Goal: Task Accomplishment & Management: Use online tool/utility

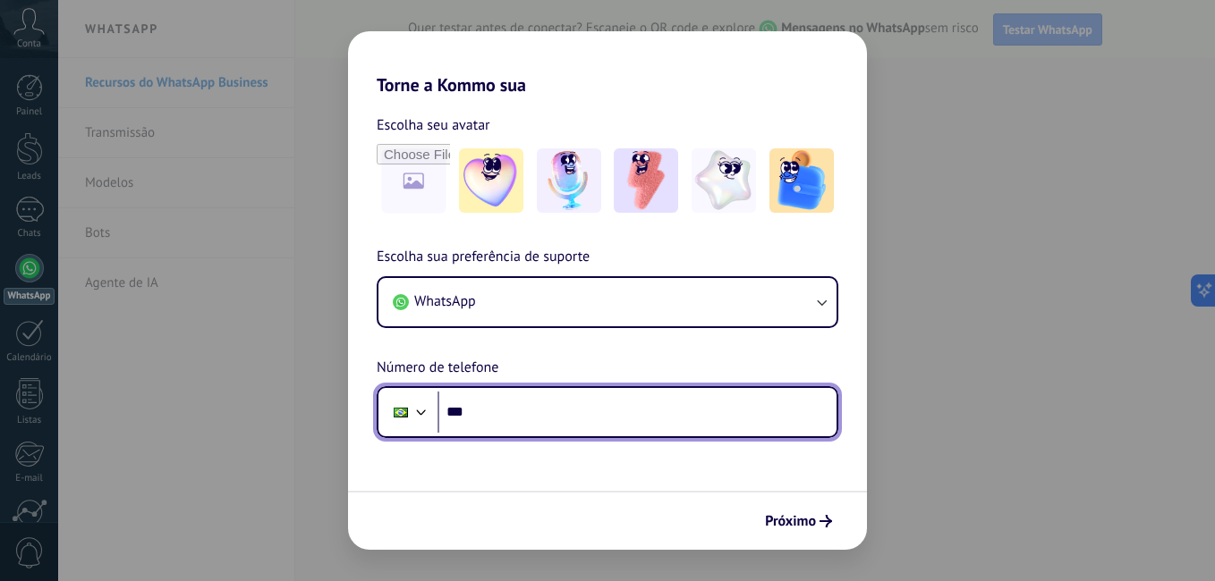
click at [531, 416] on input "***" at bounding box center [636, 412] width 399 height 41
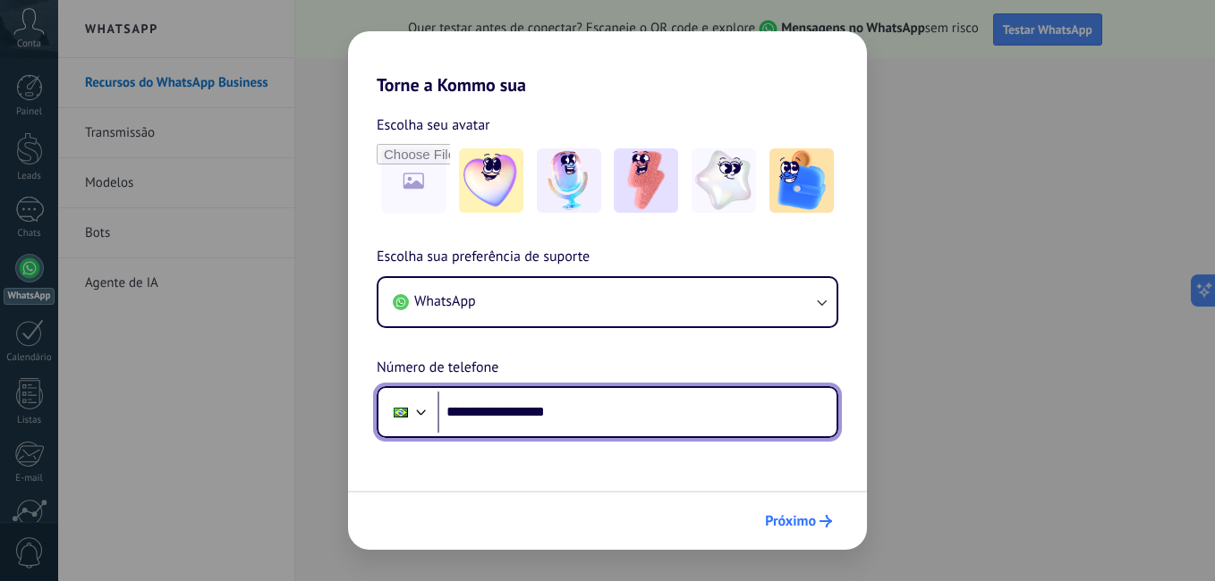
type input "**********"
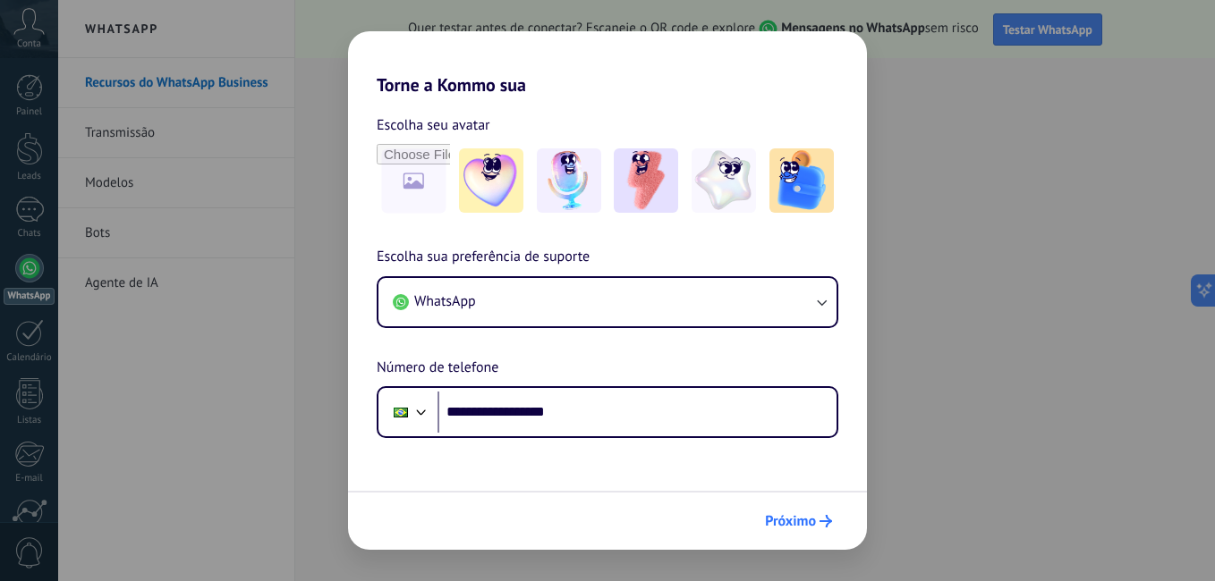
click at [785, 520] on span "Próximo" at bounding box center [790, 521] width 51 height 13
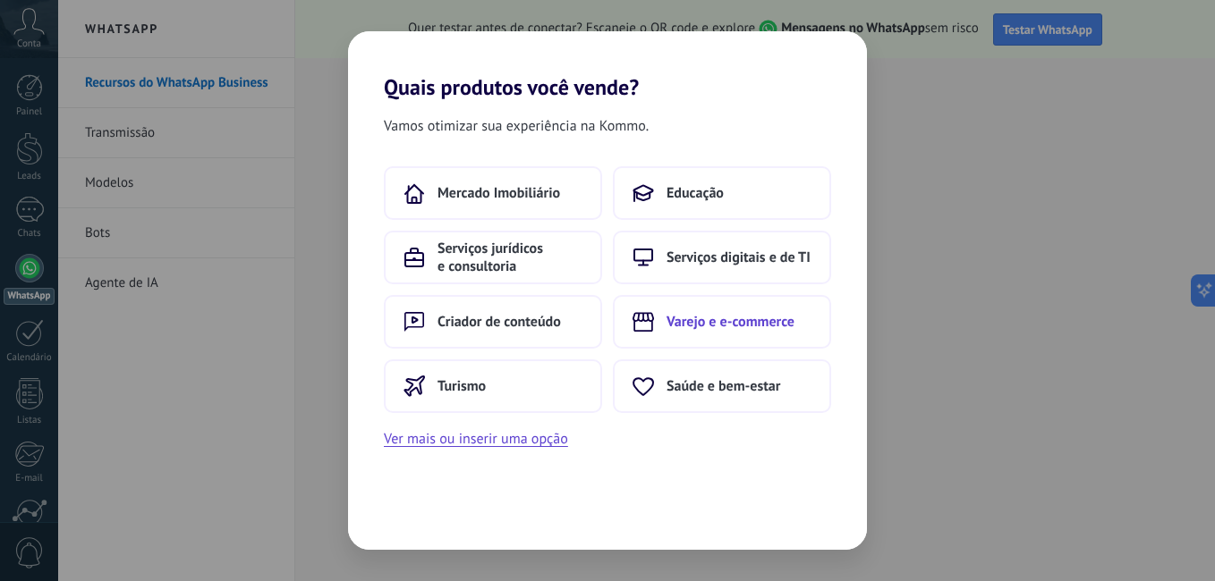
click at [701, 319] on span "Varejo e e-commerce" at bounding box center [730, 322] width 128 height 18
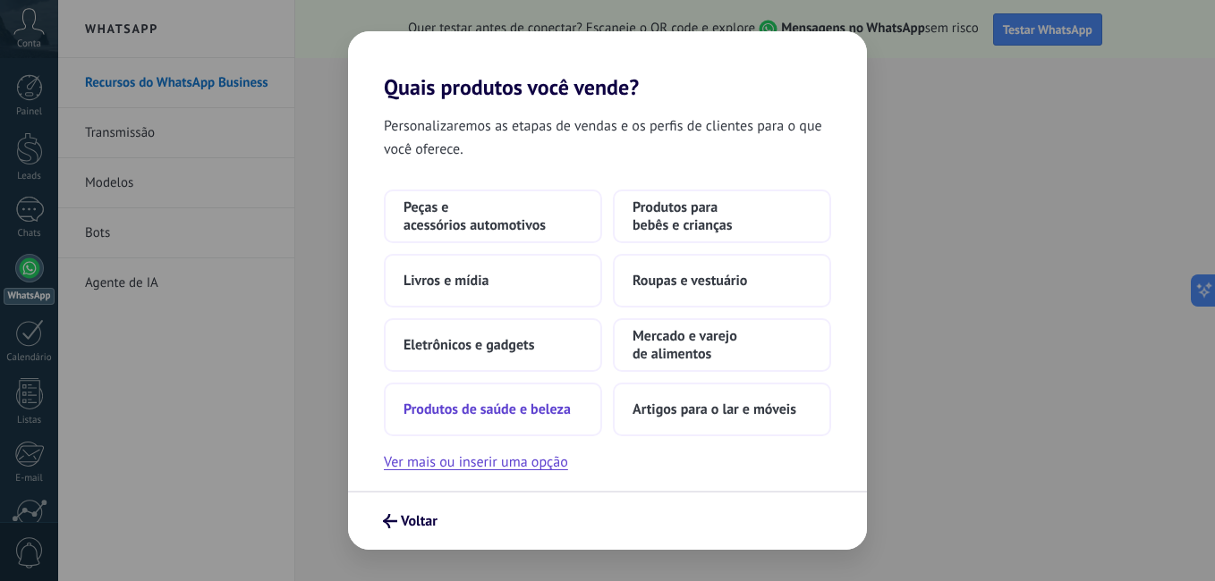
click at [508, 409] on span "Produtos de saúde e beleza" at bounding box center [486, 410] width 167 height 18
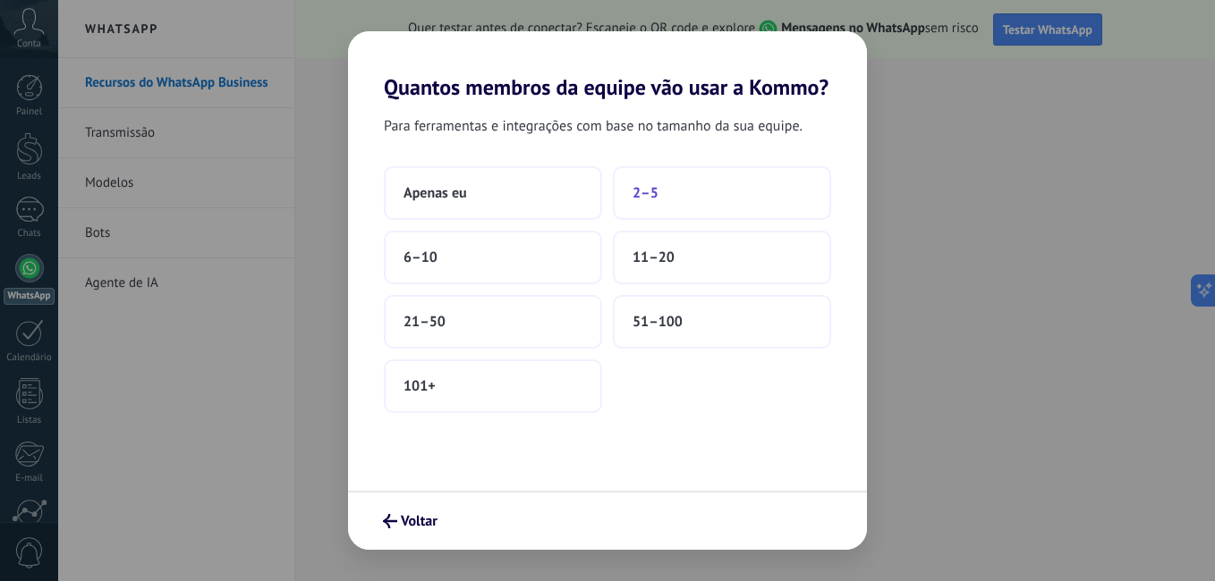
click at [663, 194] on button "2–5" at bounding box center [722, 193] width 218 height 54
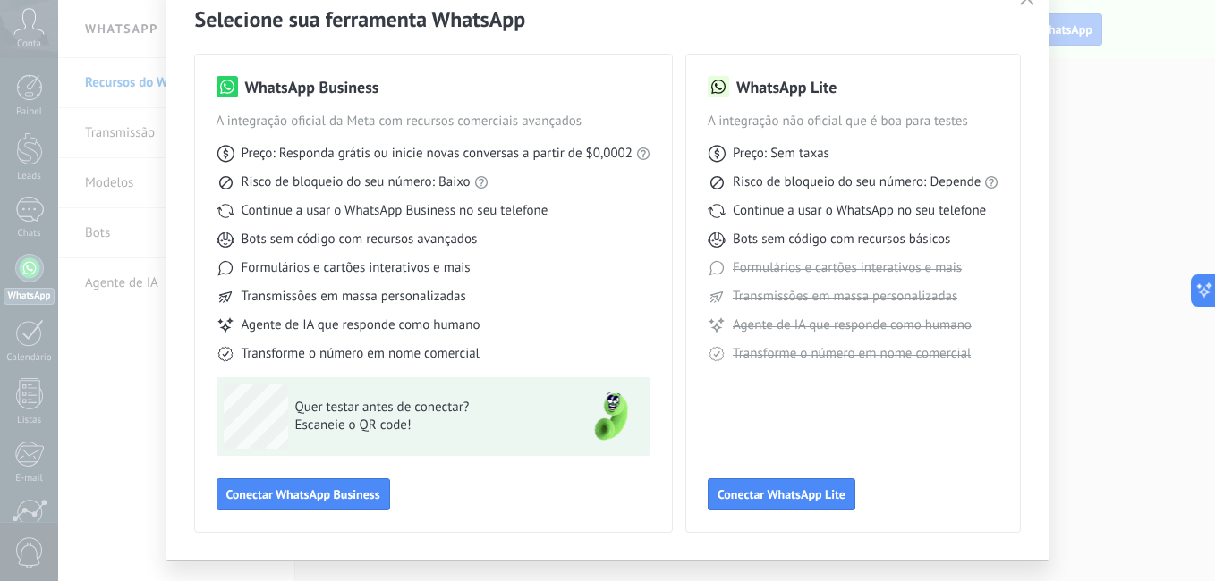
scroll to position [121, 0]
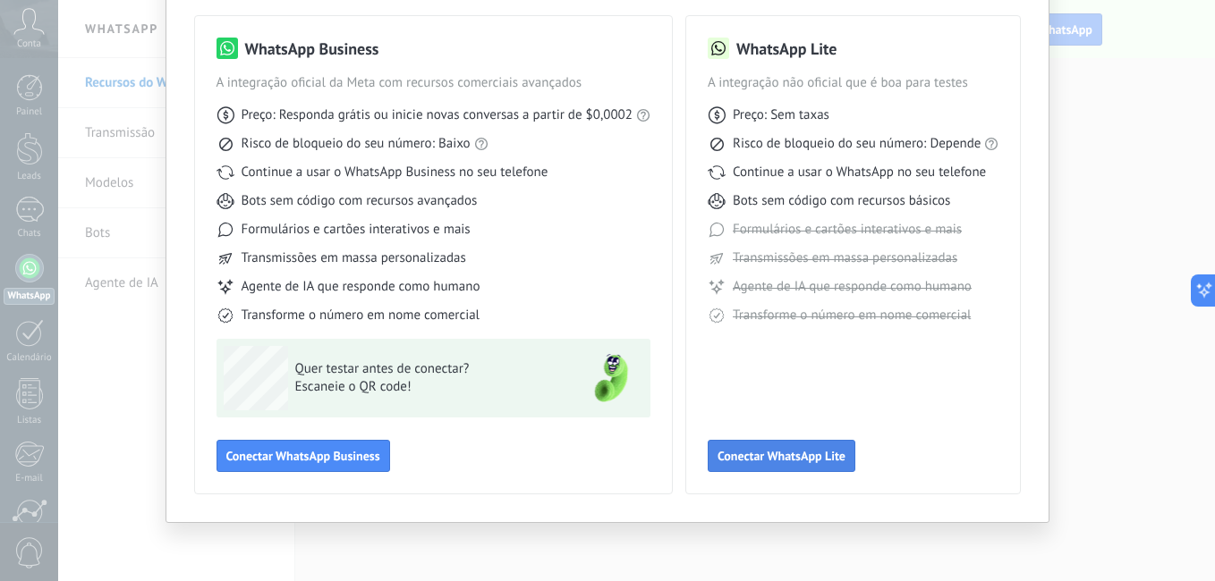
click at [765, 453] on span "Conectar WhatsApp Lite" at bounding box center [781, 456] width 128 height 13
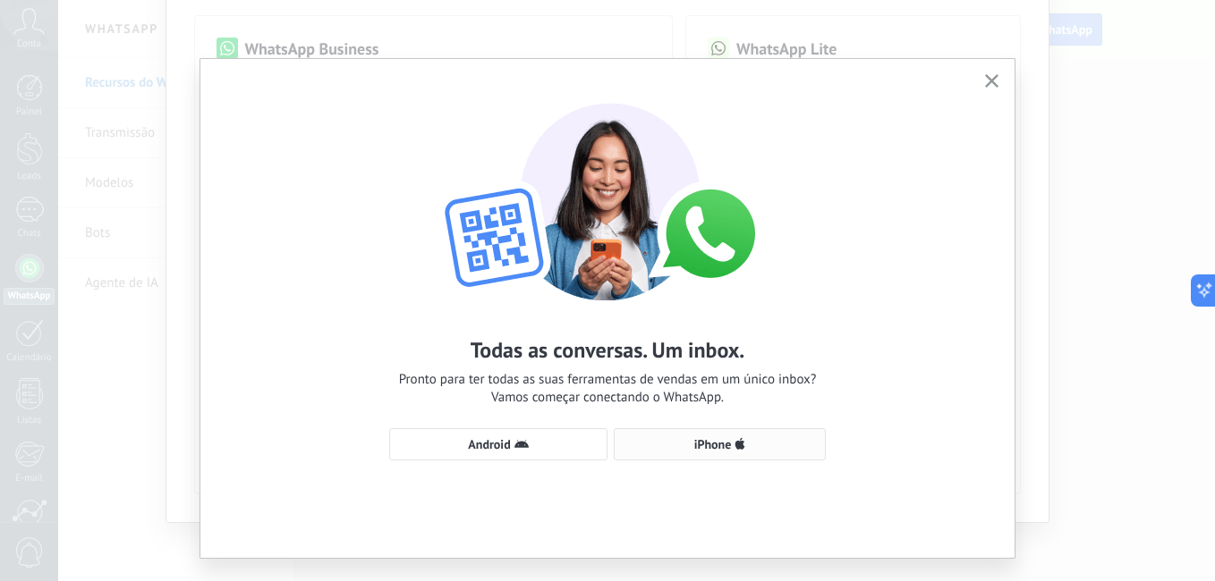
click at [700, 444] on span "iPhone" at bounding box center [713, 444] width 38 height 13
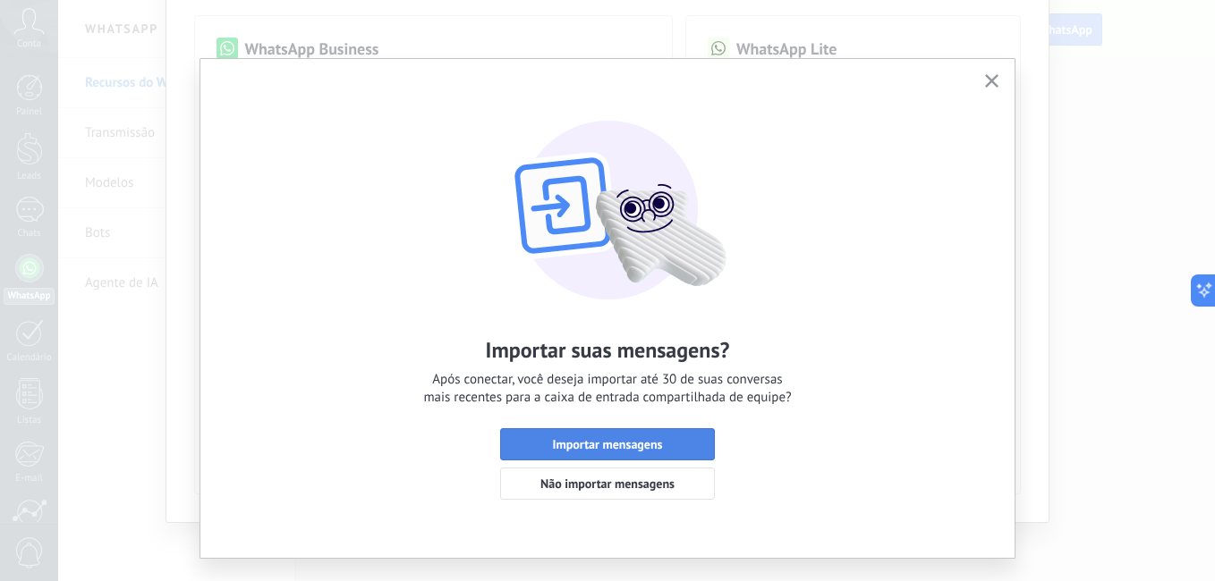
click at [601, 439] on span "Importar mensagens" at bounding box center [608, 444] width 110 height 13
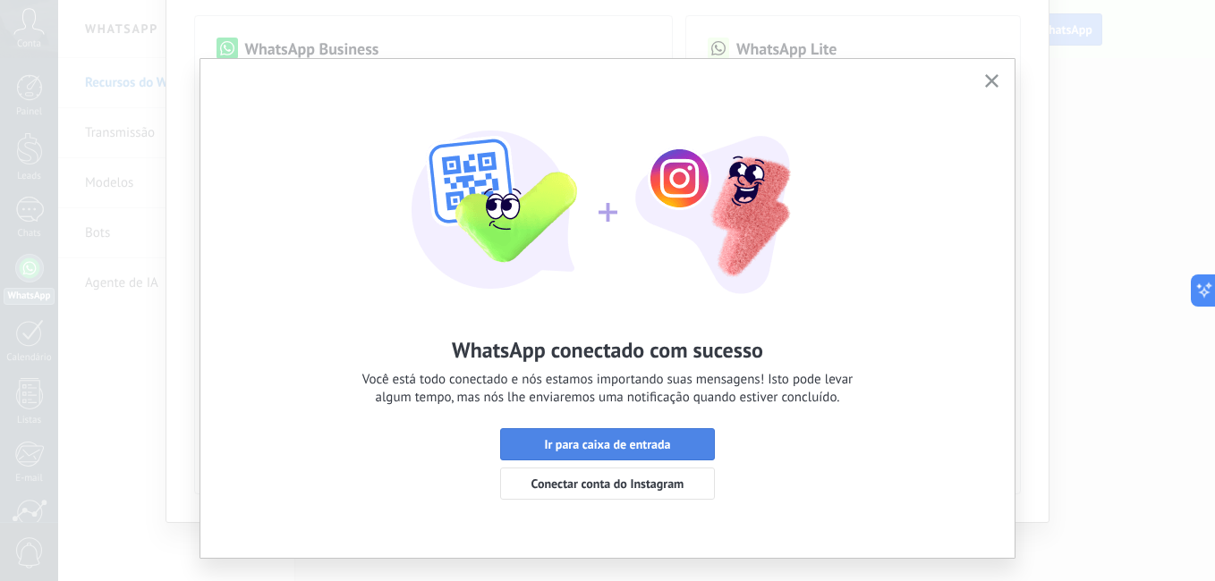
click at [607, 446] on span "Ir para caixa de entrada" at bounding box center [607, 444] width 126 height 13
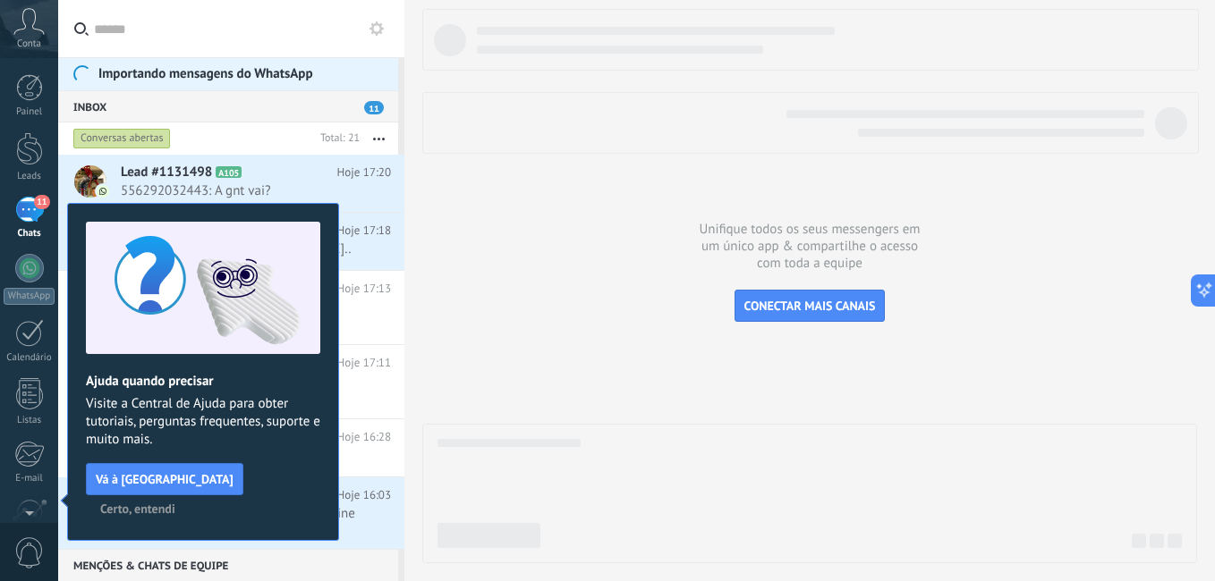
click at [175, 503] on span "Certo, entendi" at bounding box center [137, 509] width 75 height 13
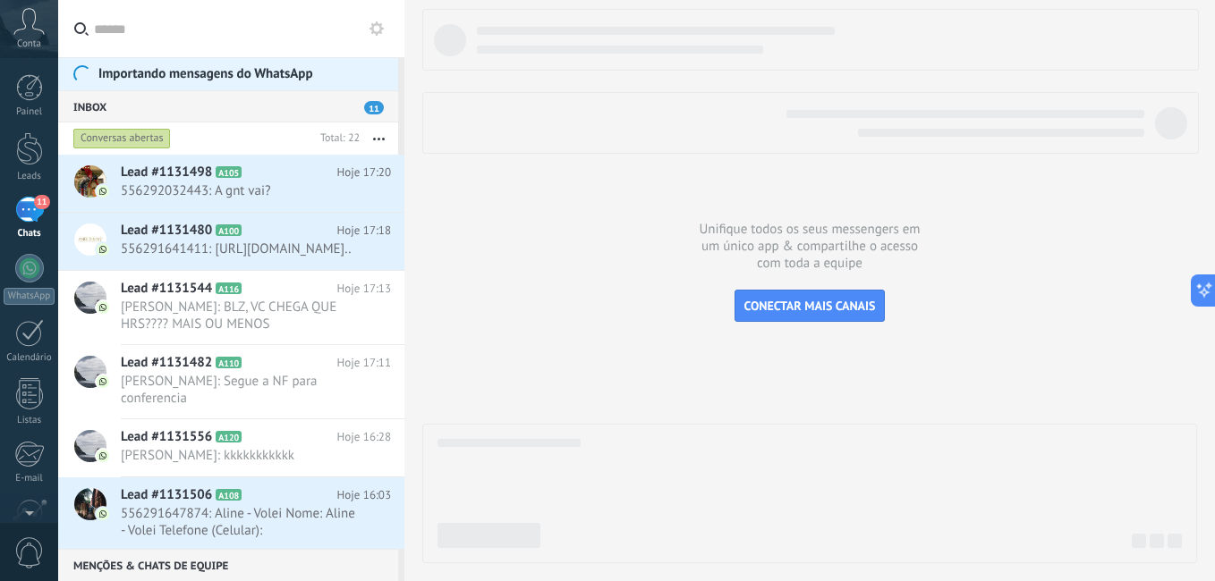
click at [91, 106] on div "Inbox 11" at bounding box center [228, 106] width 340 height 32
click at [372, 105] on span "11" at bounding box center [374, 107] width 20 height 13
click at [261, 179] on icon at bounding box center [256, 173] width 18 height 18
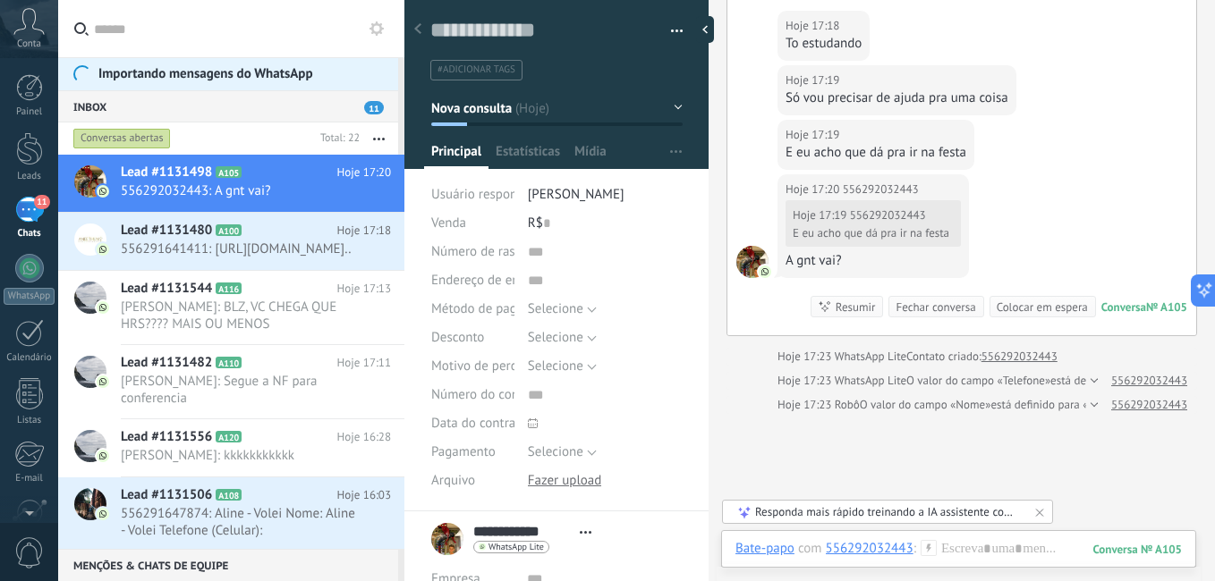
scroll to position [2314, 0]
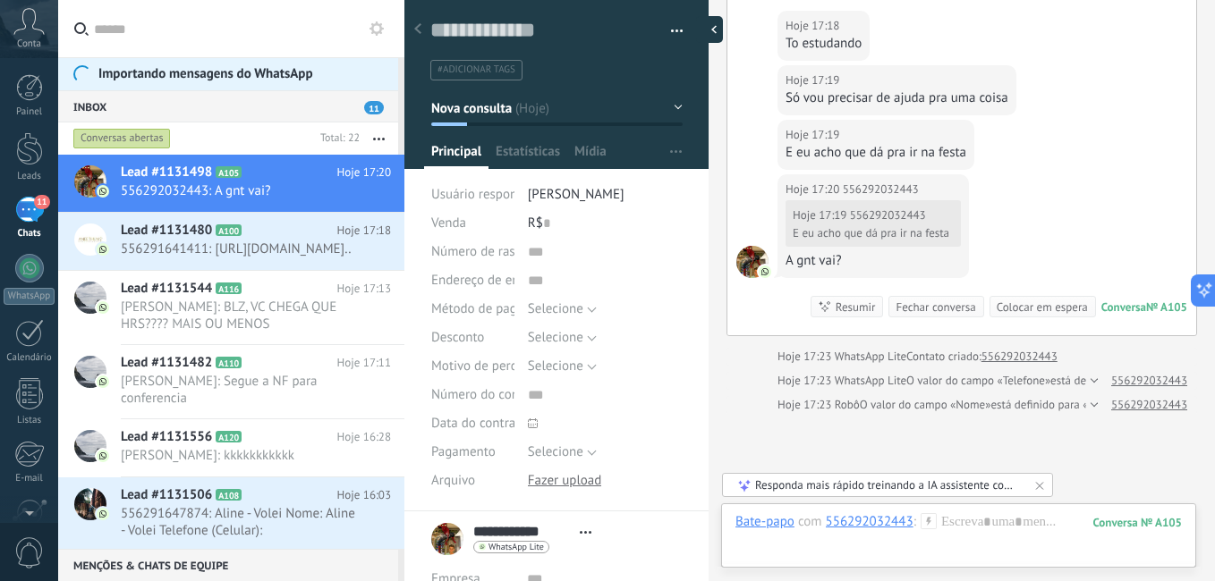
click at [714, 30] on div at bounding box center [709, 29] width 27 height 27
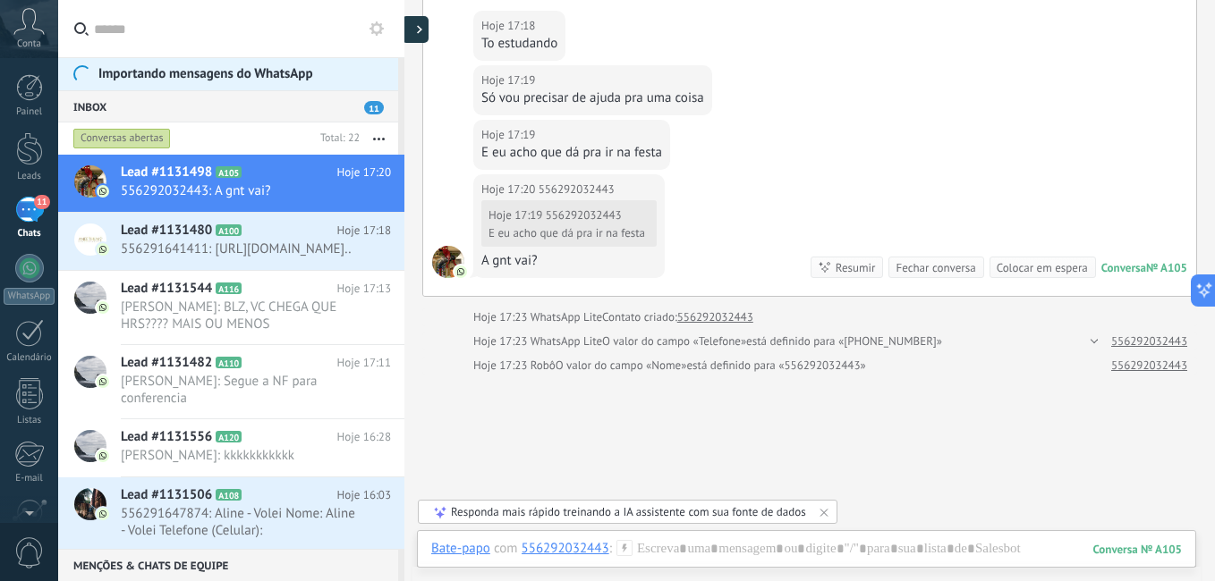
click at [416, 32] on div at bounding box center [415, 29] width 27 height 27
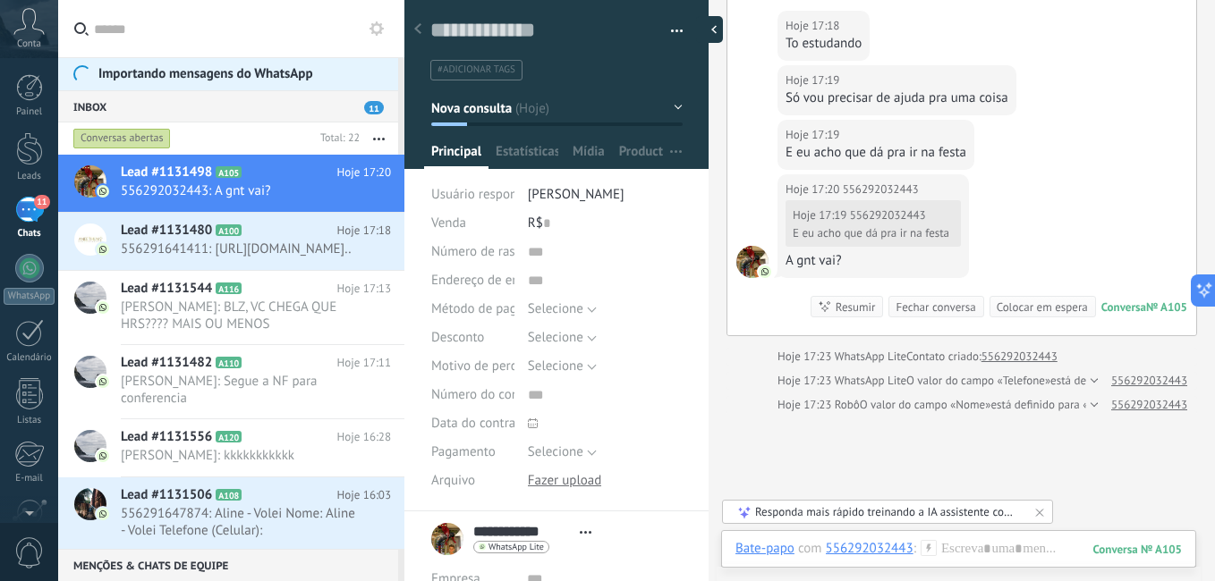
scroll to position [27, 0]
click at [237, 134] on div "Conversas abertas" at bounding box center [191, 139] width 243 height 32
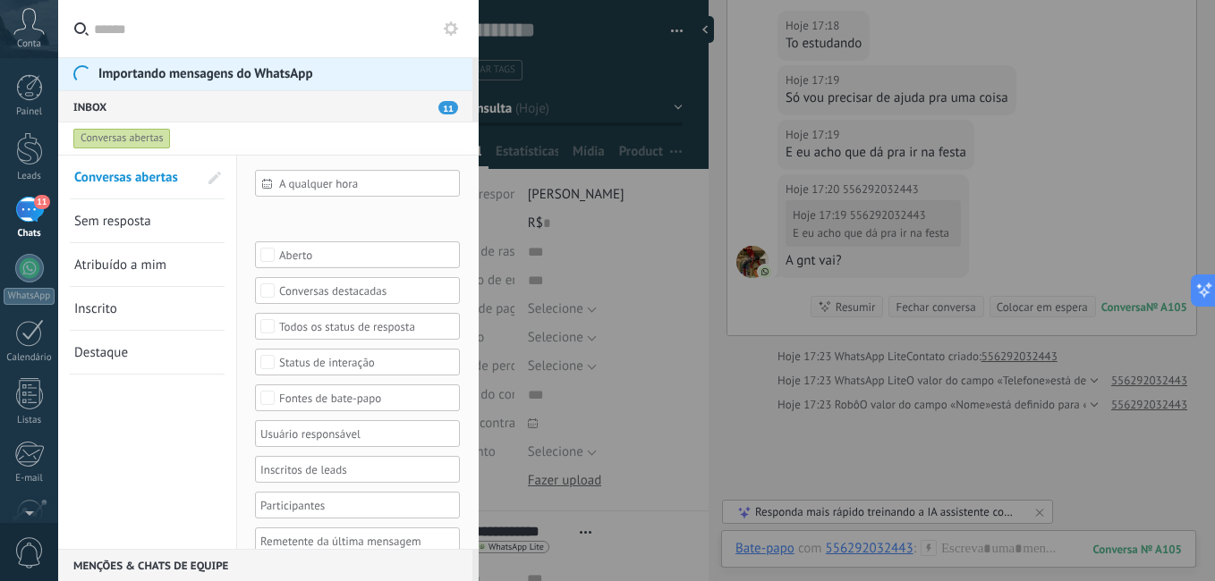
click at [237, 134] on div "Conversas abertas" at bounding box center [252, 139] width 364 height 32
click at [250, 119] on div "Inbox 11" at bounding box center [265, 106] width 414 height 32
click at [250, 115] on div "Inbox 11" at bounding box center [265, 106] width 414 height 32
click at [581, 146] on div at bounding box center [607, 290] width 1215 height 581
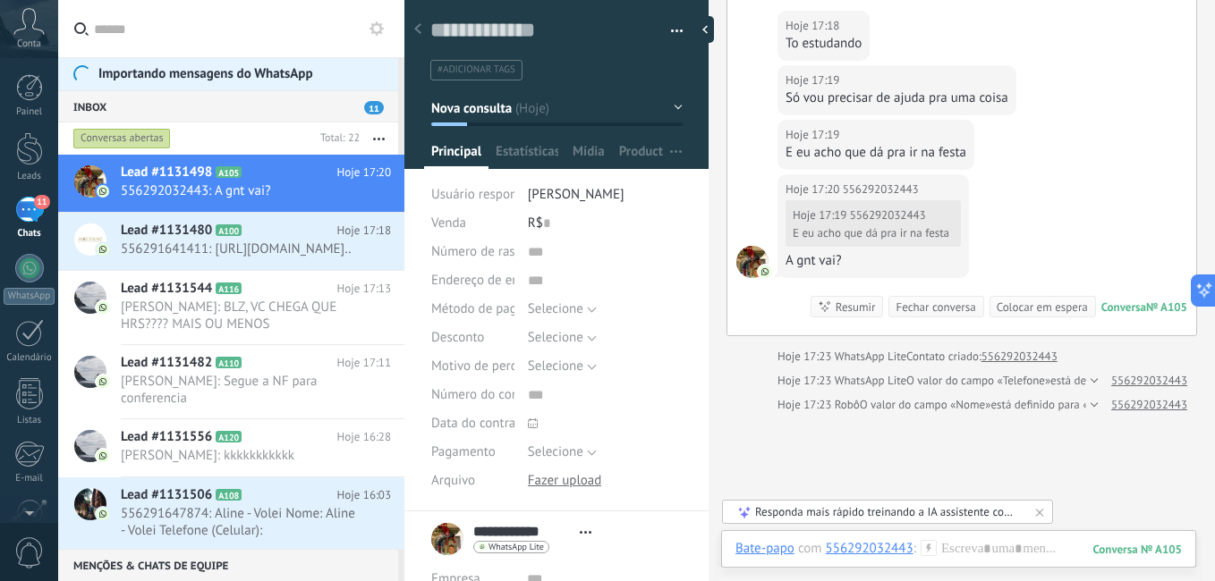
click at [418, 30] on icon at bounding box center [417, 28] width 7 height 11
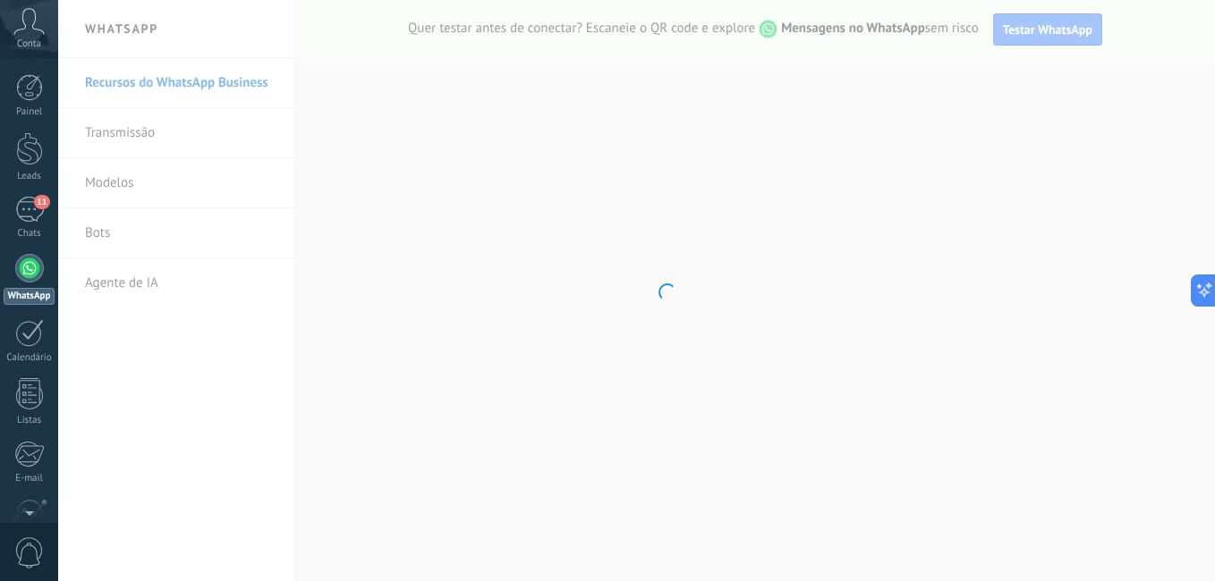
click at [30, 268] on div at bounding box center [29, 268] width 29 height 29
click at [31, 208] on div "11" at bounding box center [29, 210] width 29 height 26
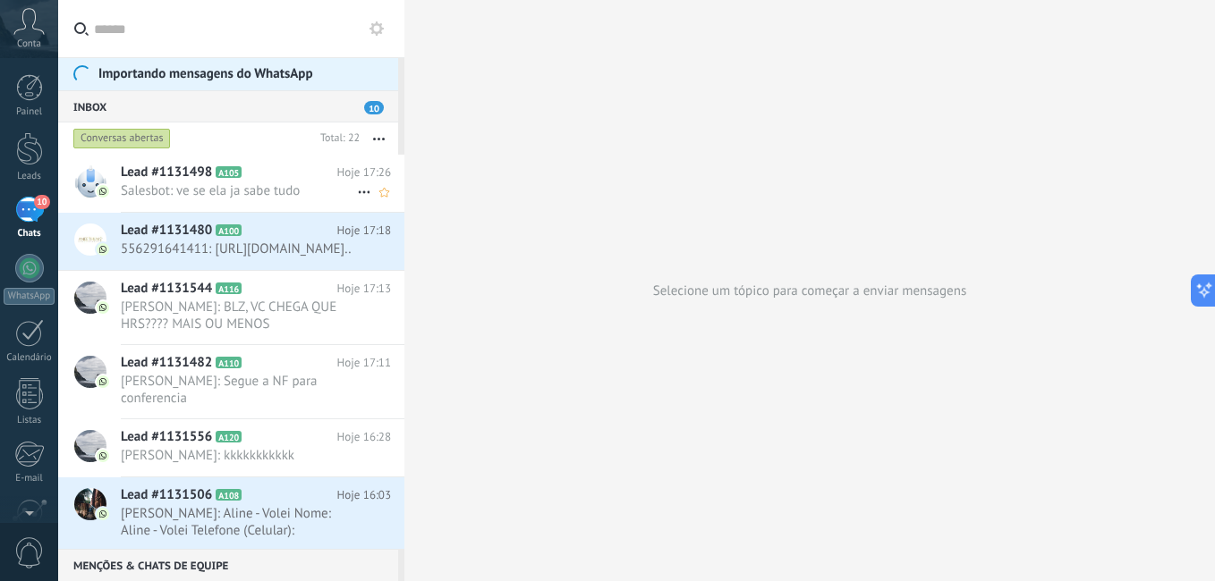
click at [200, 185] on span "Salesbot: ve se ela ja sabe tudo" at bounding box center [239, 190] width 236 height 17
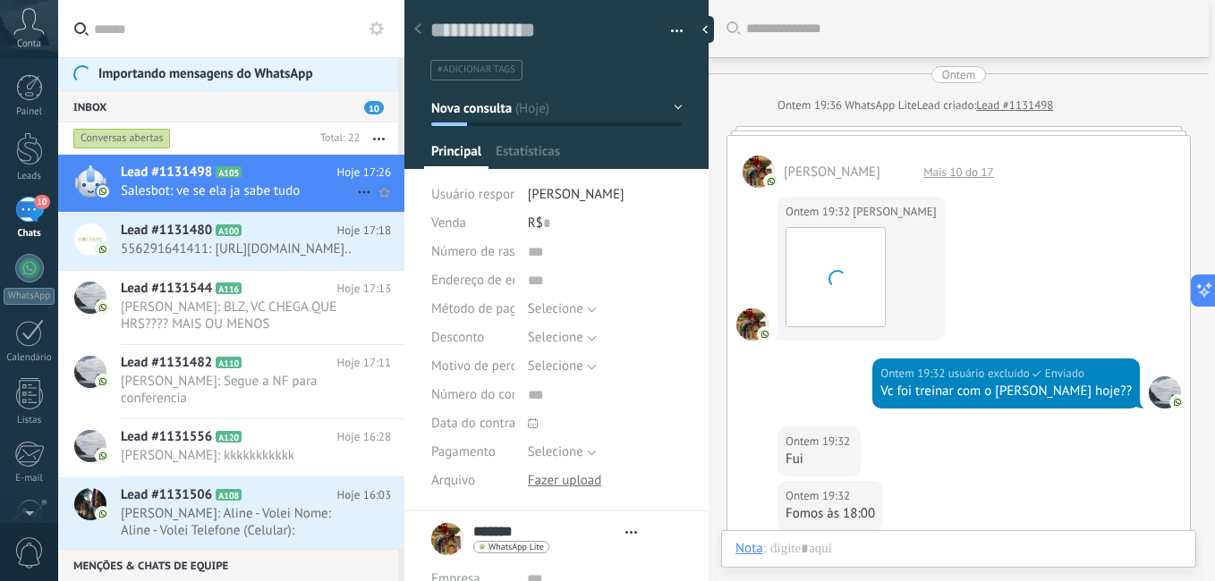
type textarea "**********"
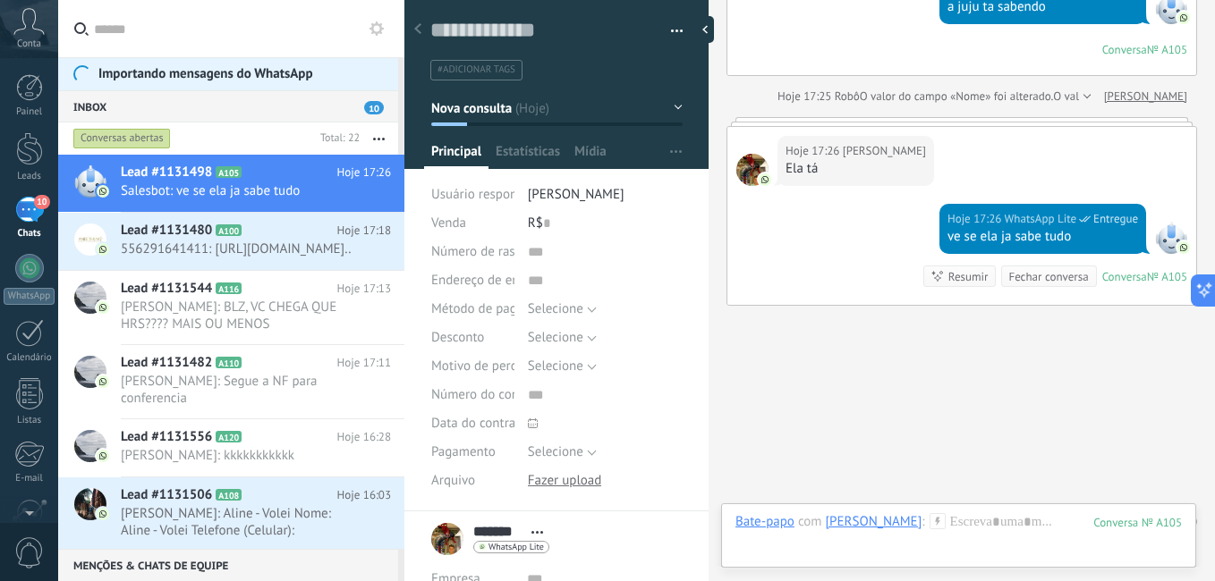
click at [918, 126] on div at bounding box center [961, 121] width 471 height 9
click at [1164, 106] on link "[PERSON_NAME]" at bounding box center [1145, 97] width 83 height 18
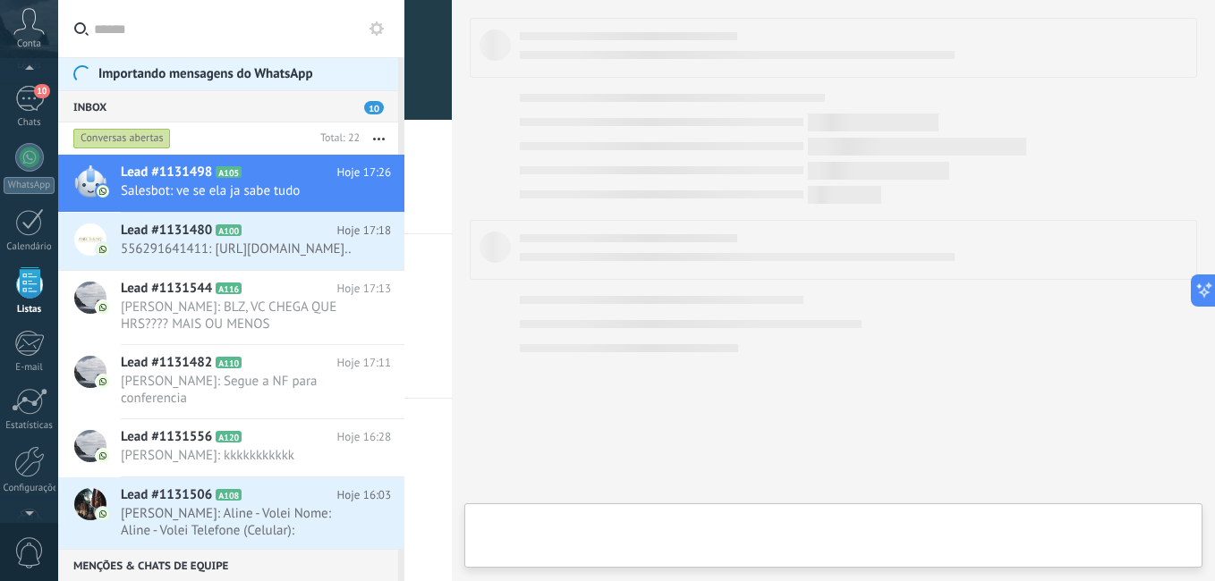
scroll to position [111, 0]
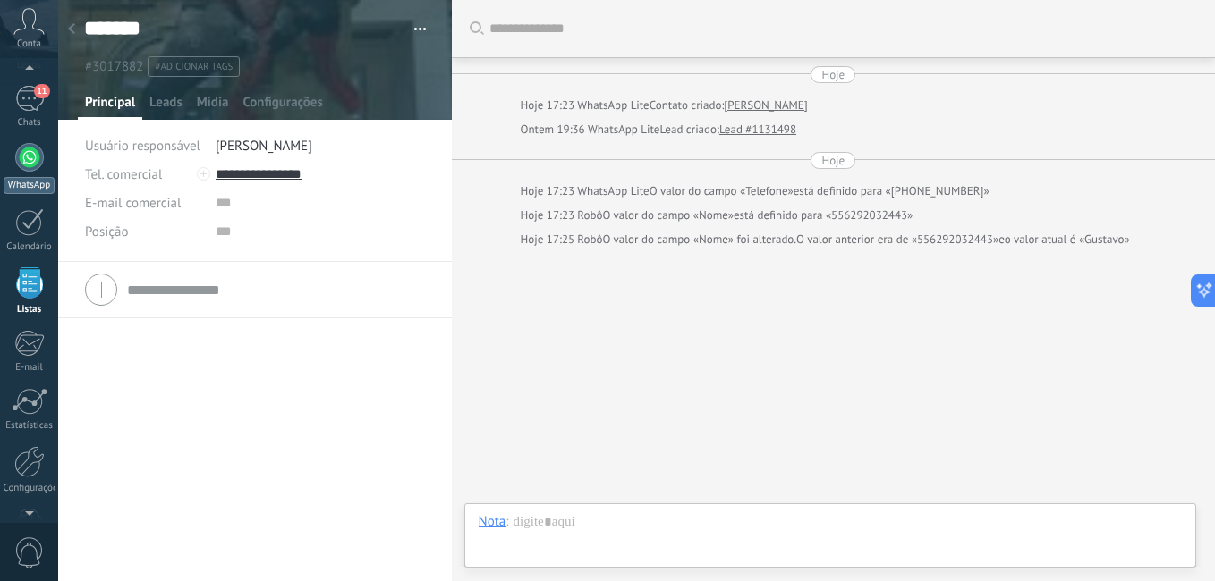
click at [25, 157] on div at bounding box center [29, 157] width 29 height 29
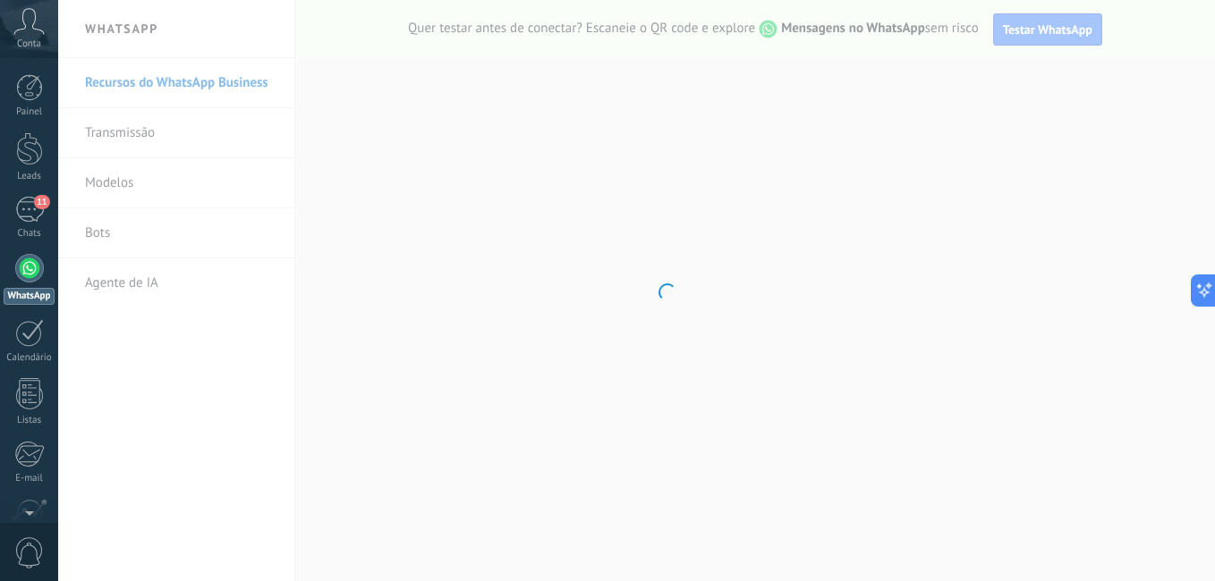
click at [25, 264] on div at bounding box center [29, 268] width 29 height 29
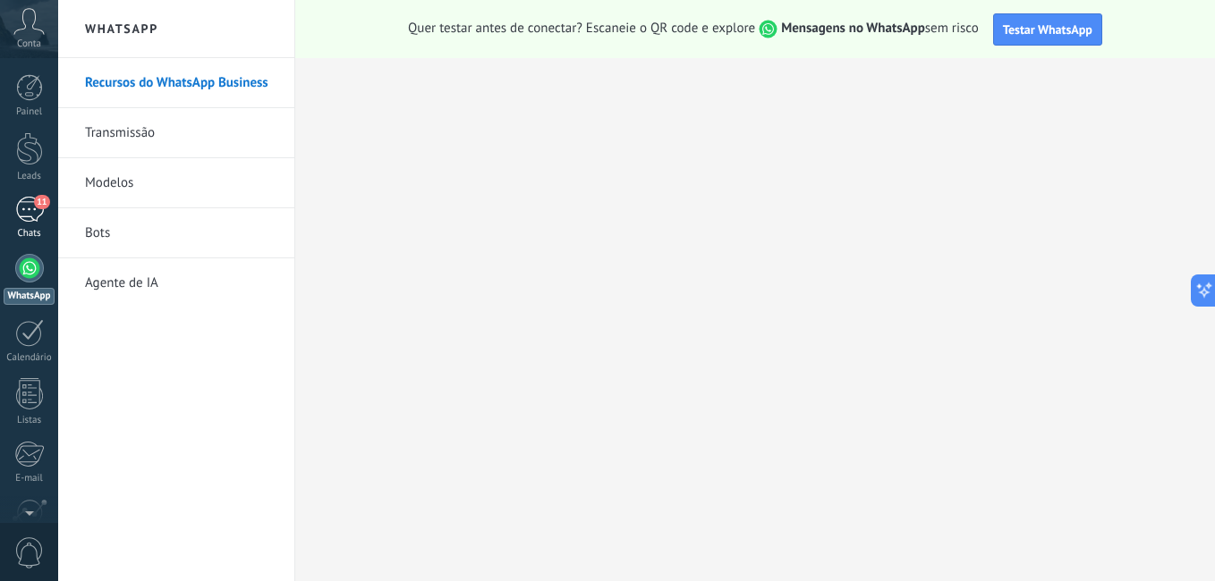
click at [21, 208] on div "11" at bounding box center [29, 210] width 29 height 26
